Goal: Task Accomplishment & Management: Complete application form

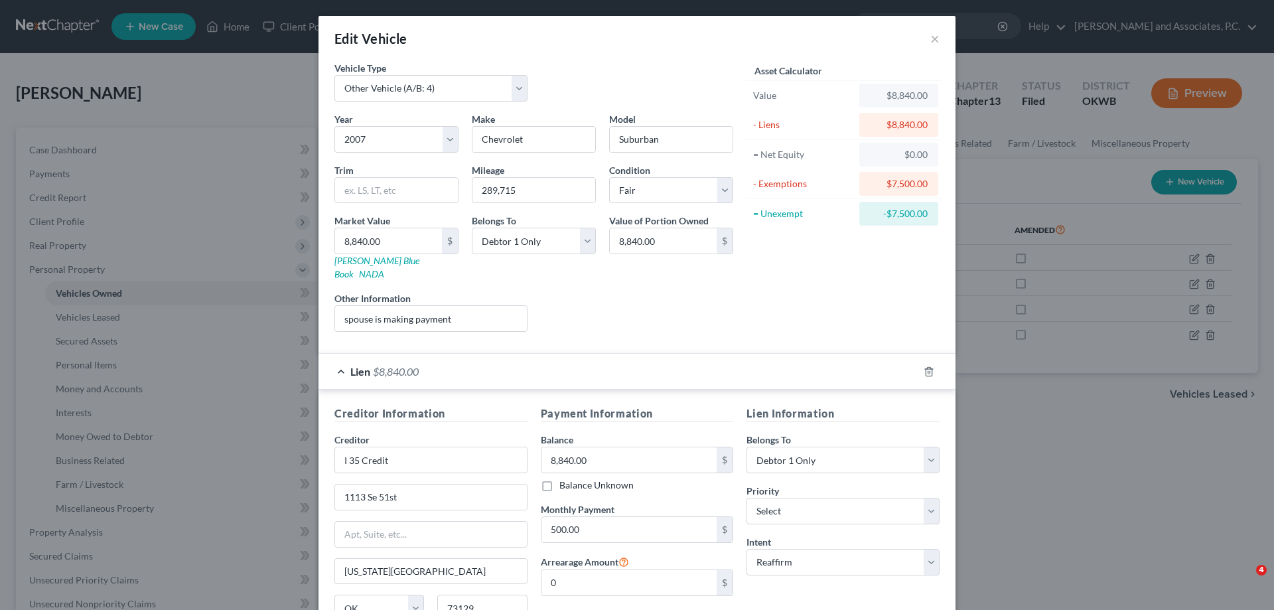
select select "7"
select select "19"
select select "3"
select select "0"
select select "37"
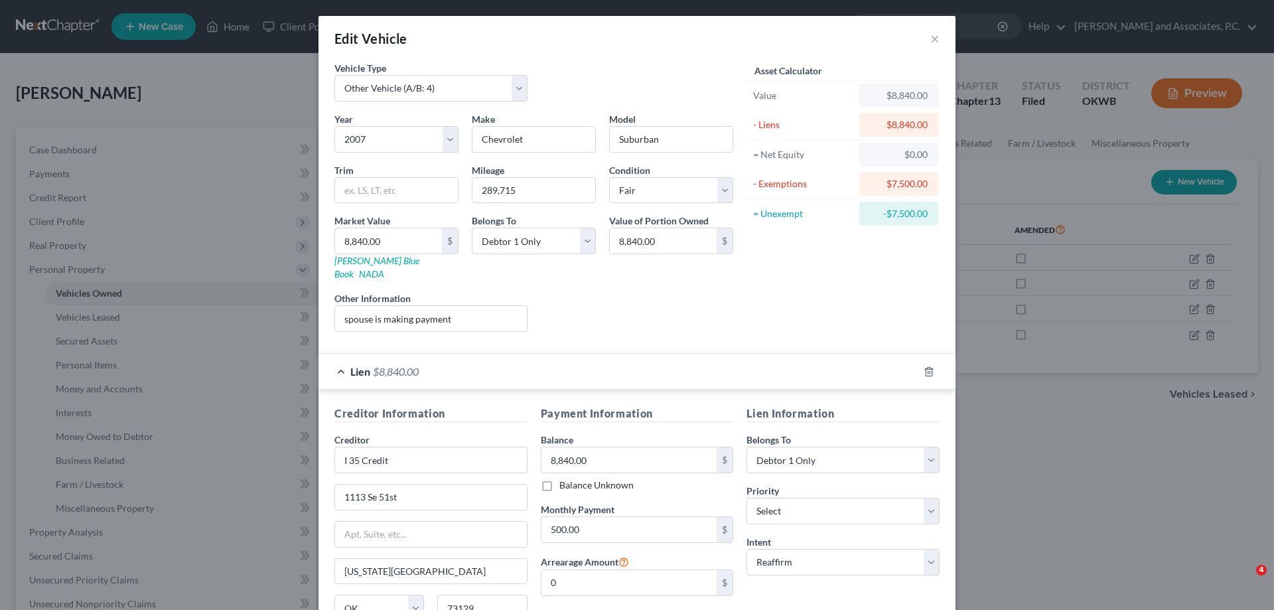
select select "0"
select select "2"
click at [931, 42] on button "×" at bounding box center [935, 39] width 9 height 16
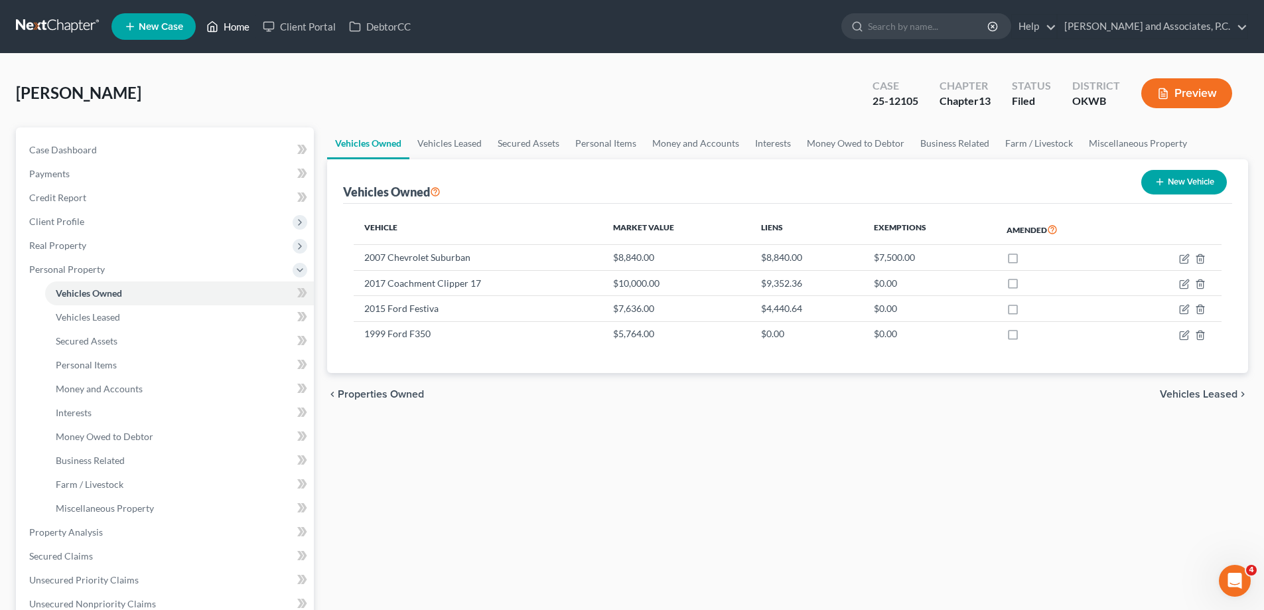
click at [244, 27] on link "Home" at bounding box center [228, 27] width 56 height 24
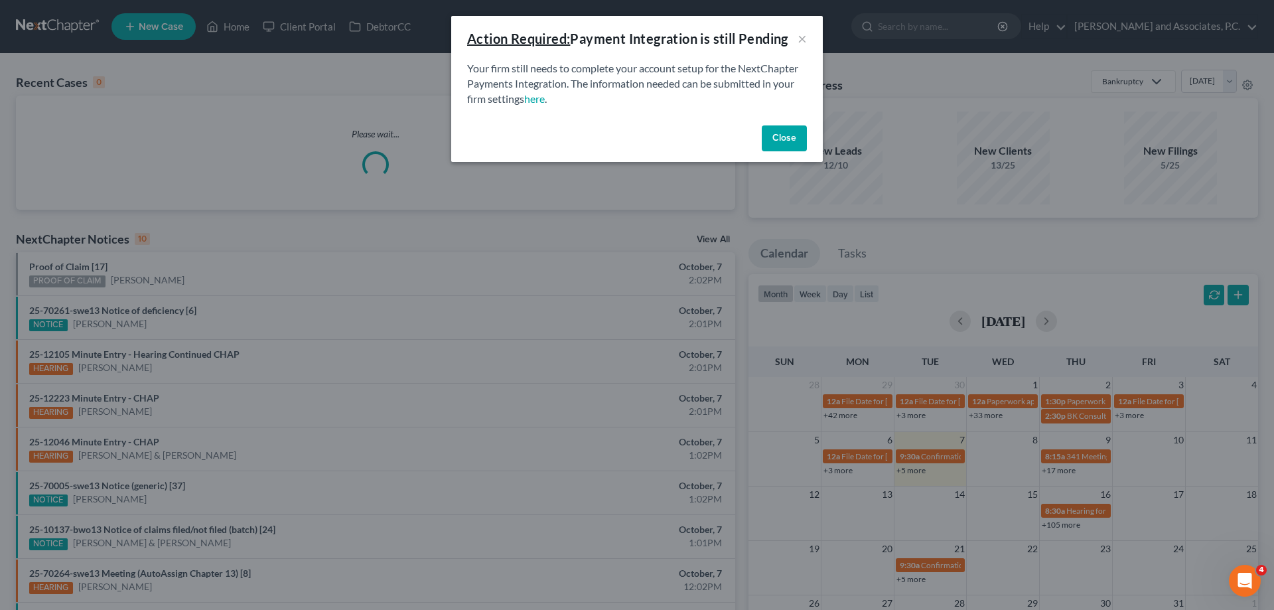
click at [780, 143] on button "Close" at bounding box center [784, 138] width 45 height 27
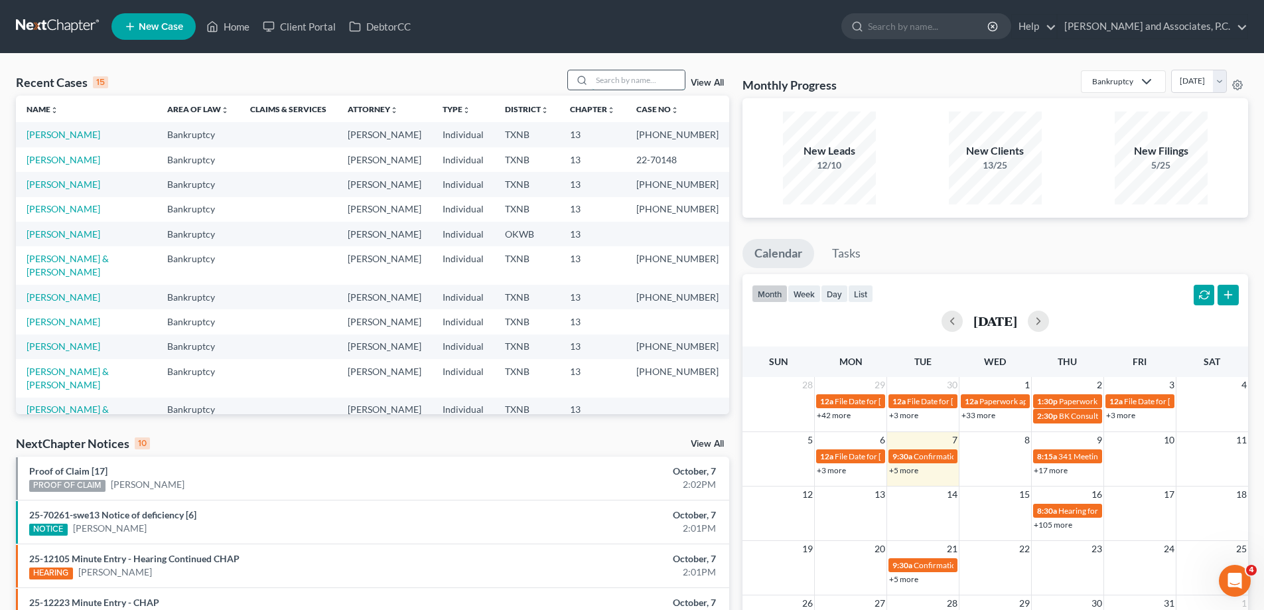
click at [621, 84] on input "search" at bounding box center [638, 79] width 93 height 19
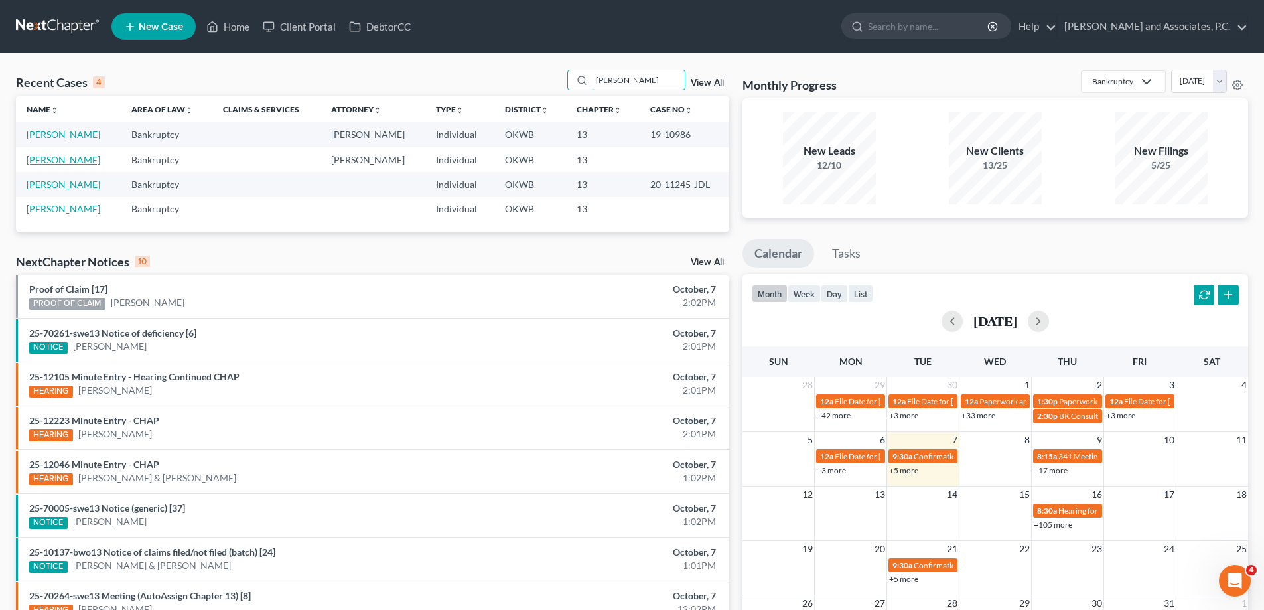
type input "[PERSON_NAME]"
click at [46, 159] on link "[PERSON_NAME]" at bounding box center [64, 159] width 74 height 11
select select "7"
select select "1"
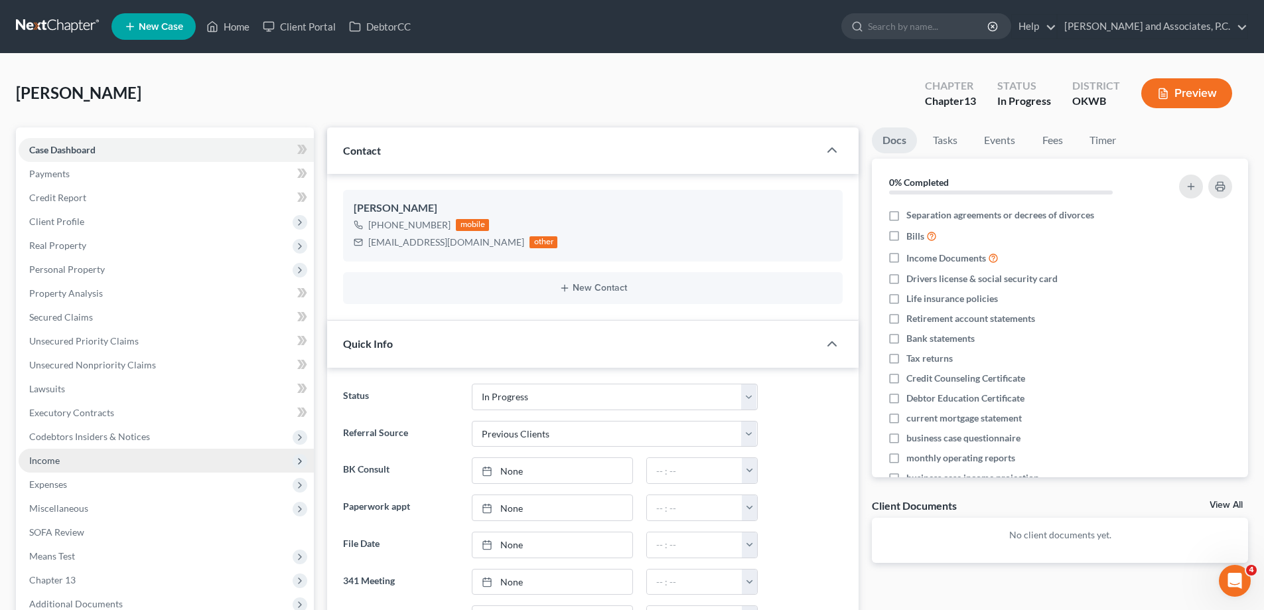
click at [44, 461] on span "Income" at bounding box center [44, 460] width 31 height 11
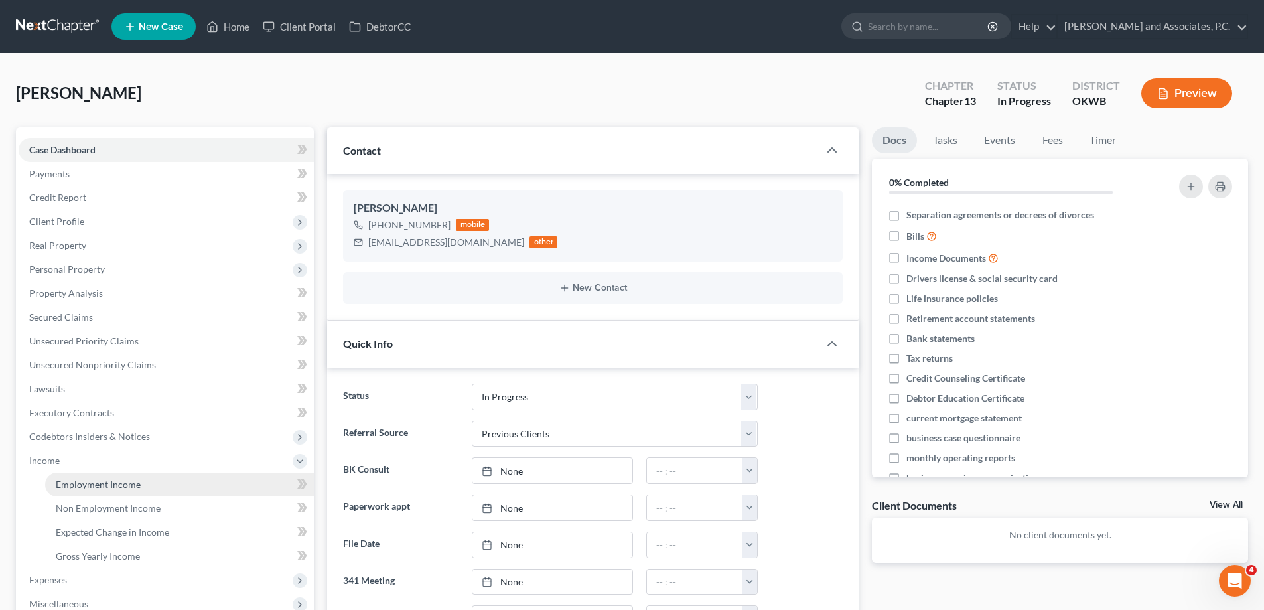
click at [66, 482] on span "Employment Income" at bounding box center [98, 484] width 85 height 11
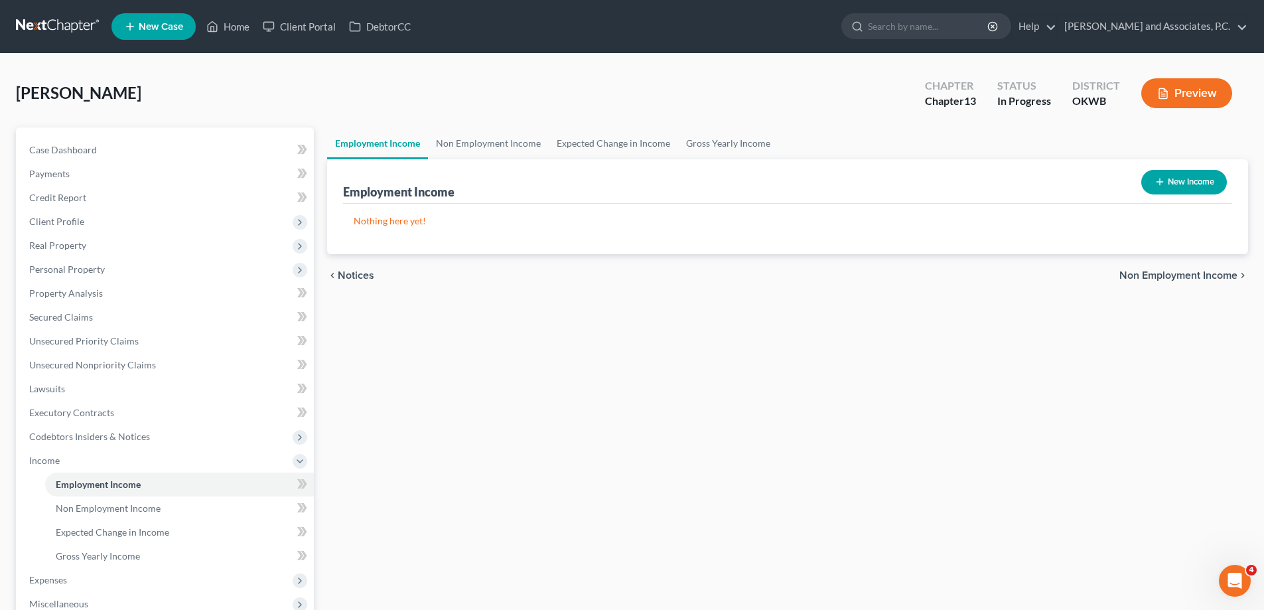
click at [1178, 187] on button "New Income" at bounding box center [1185, 182] width 86 height 25
select select "0"
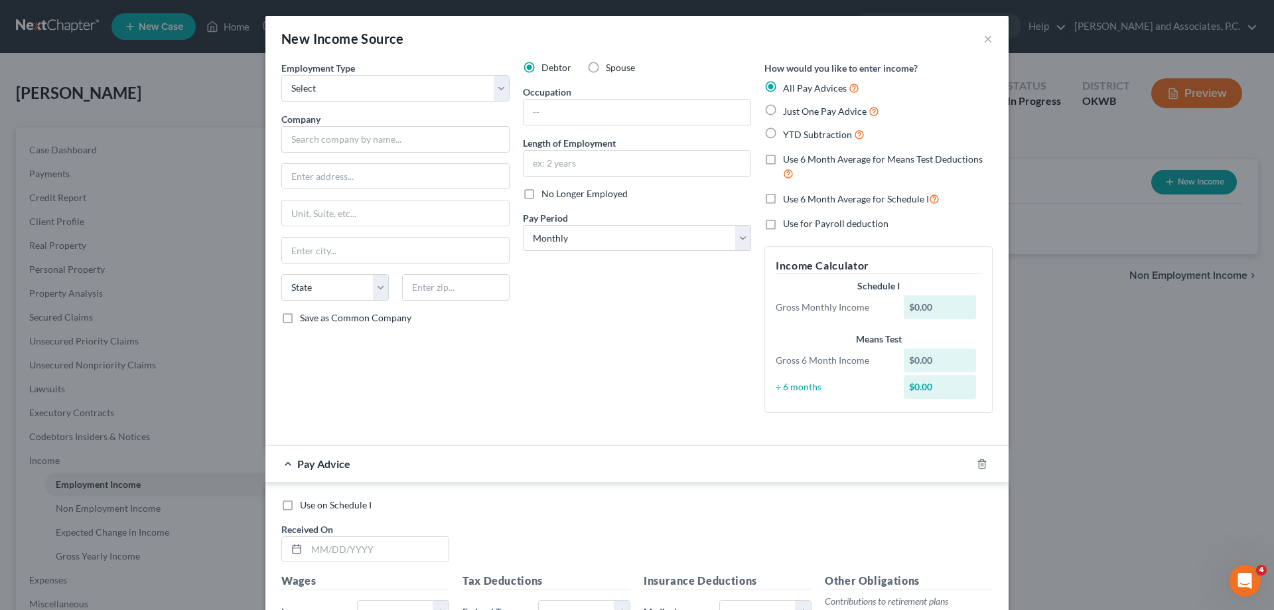
click at [1110, 500] on div "New Income Source × Employment Type * Select Full or [DEMOGRAPHIC_DATA] Employm…" at bounding box center [637, 305] width 1274 height 610
click at [491, 91] on select "Select Full or [DEMOGRAPHIC_DATA] Employment Self Employment" at bounding box center [395, 88] width 228 height 27
select select "0"
click at [281, 75] on select "Select Full or [DEMOGRAPHIC_DATA] Employment Self Employment" at bounding box center [395, 88] width 228 height 27
click at [392, 139] on input "text" at bounding box center [395, 139] width 228 height 27
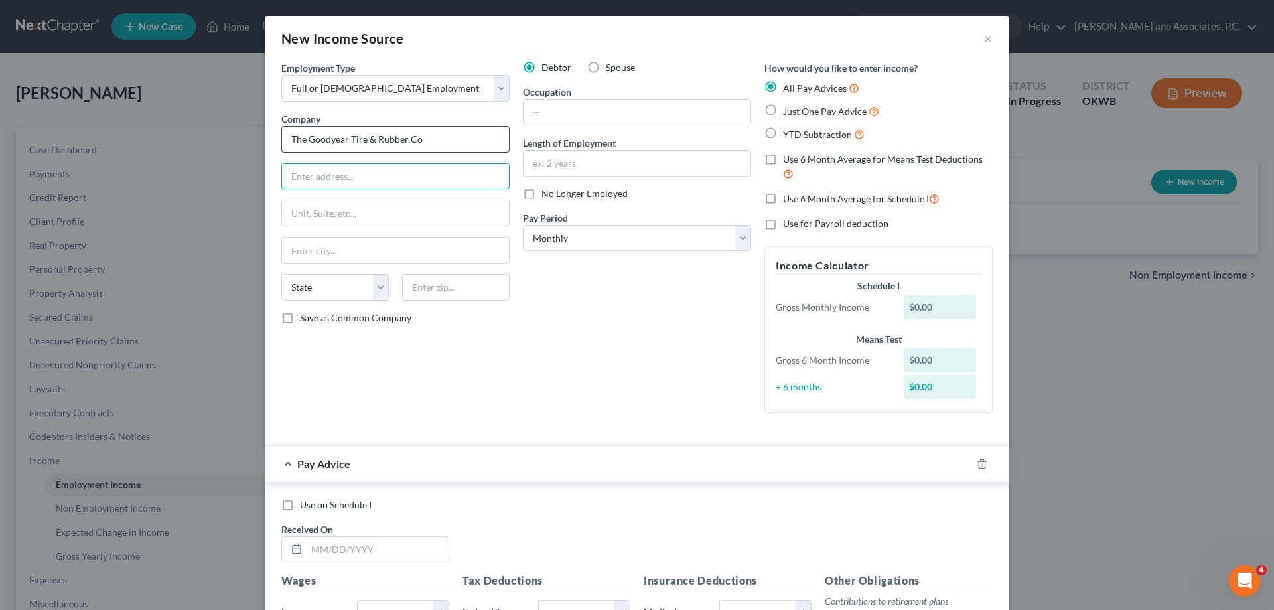
type input "The Goodyear Tire & Rubber Co"
type input "[STREET_ADDRESS]"
select select "36"
type input "44316"
click at [300, 319] on label "Save as Common Company" at bounding box center [356, 317] width 112 height 13
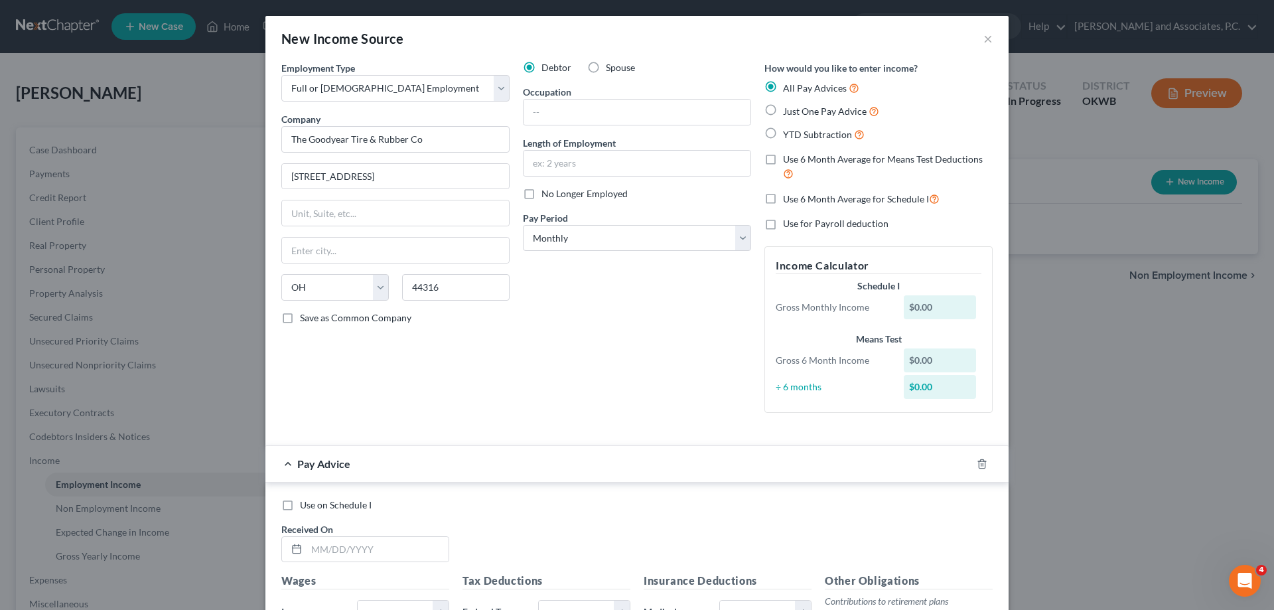
click at [305, 319] on input "Save as Common Company" at bounding box center [309, 315] width 9 height 9
checkbox input "true"
type input "Akron"
click at [539, 109] on input "text" at bounding box center [637, 112] width 227 height 25
type input "T"
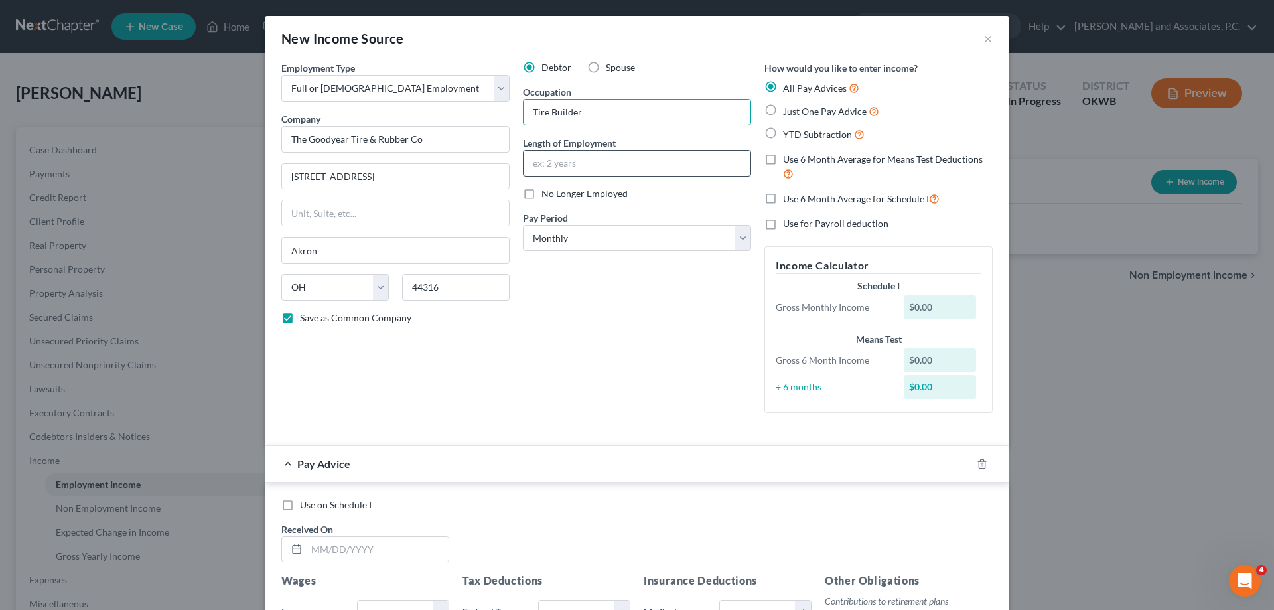
type input "Tire Builder"
click at [544, 159] on input "text" at bounding box center [637, 163] width 227 height 25
click at [538, 270] on div "Debtor Spouse Occupation Tire Builder Length of Employment No Longer Employed P…" at bounding box center [637, 242] width 242 height 362
click at [564, 245] on select "Select Monthly Twice Monthly Every Other Week Weekly" at bounding box center [637, 238] width 228 height 27
